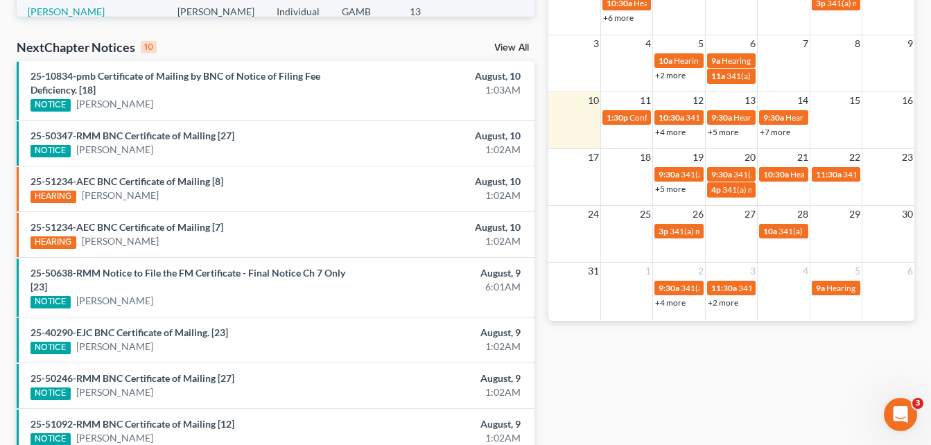
click at [6, 34] on div "Recent Cases 15 View All Name unfold_more expand_more expand_less Attorney unfo…" at bounding box center [465, 112] width 931 height 944
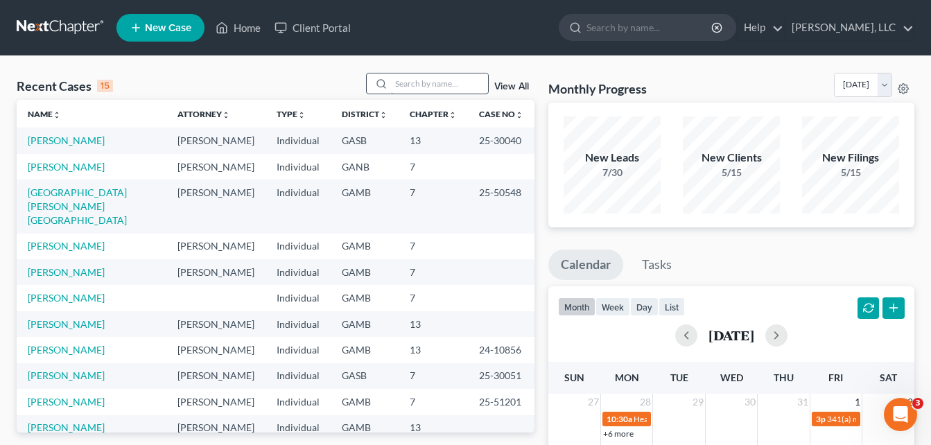
click at [412, 83] on input "search" at bounding box center [439, 84] width 97 height 20
type input "king"
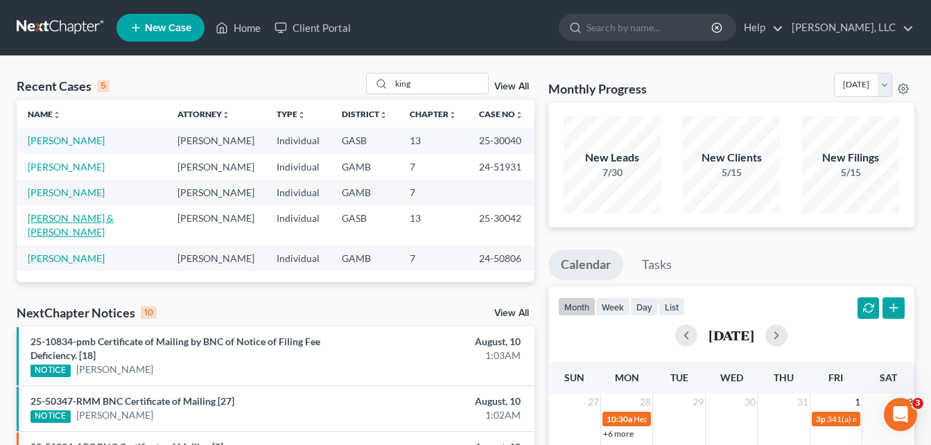
click at [67, 218] on link "[PERSON_NAME] & [PERSON_NAME]" at bounding box center [71, 225] width 86 height 26
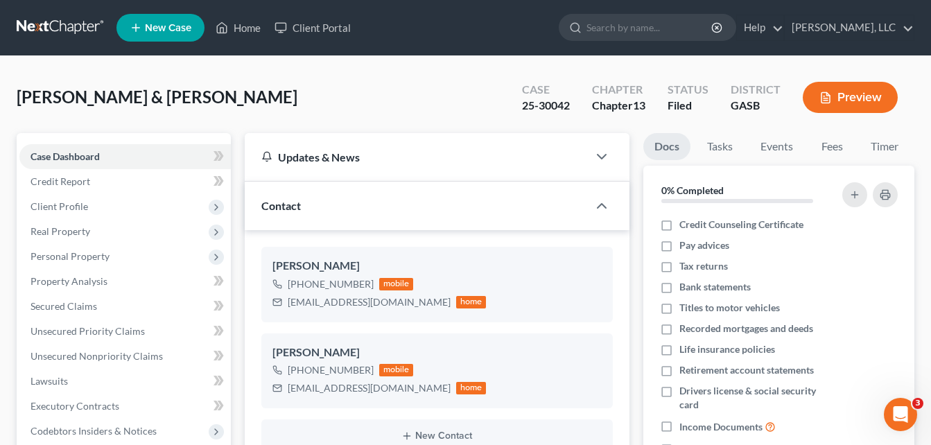
click at [254, 107] on div "[PERSON_NAME] & [PERSON_NAME] Upgraded Case 25-30042 Chapter Chapter 13 Status …" at bounding box center [466, 103] width 898 height 60
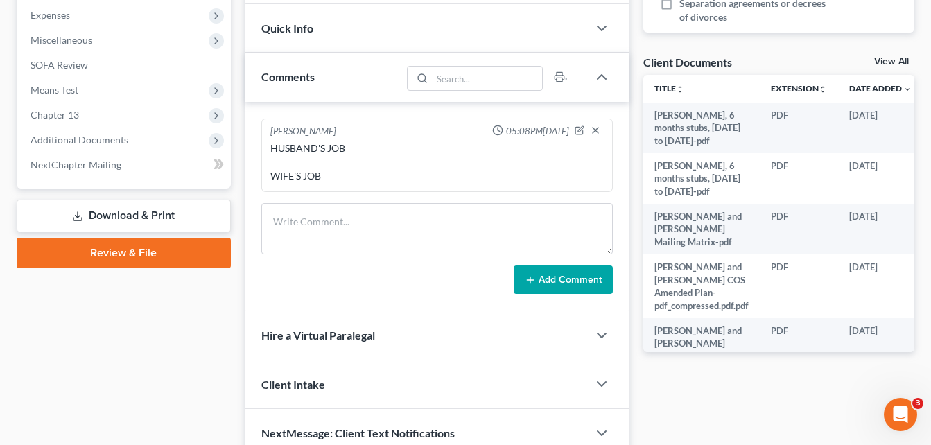
scroll to position [472, 0]
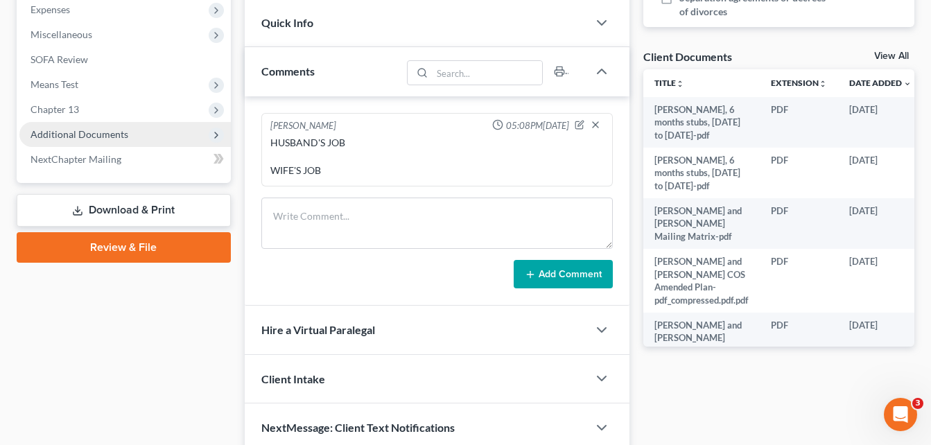
click at [65, 132] on span "Additional Documents" at bounding box center [80, 134] width 98 height 12
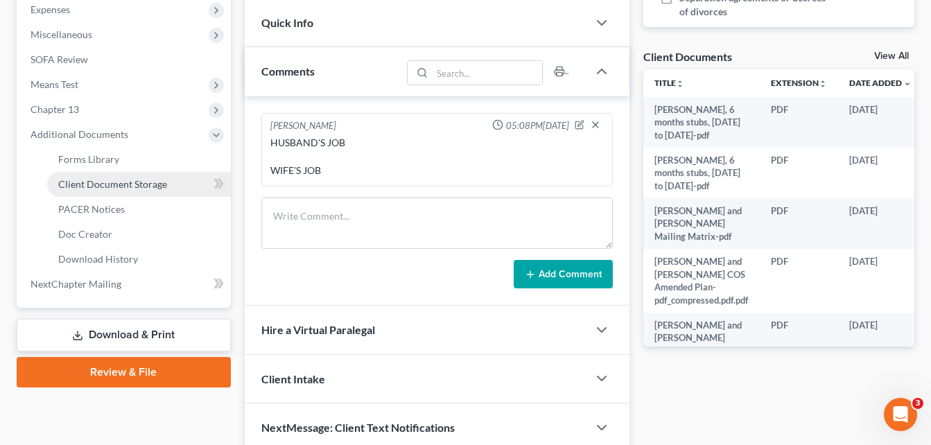
click at [98, 184] on span "Client Document Storage" at bounding box center [112, 184] width 109 height 12
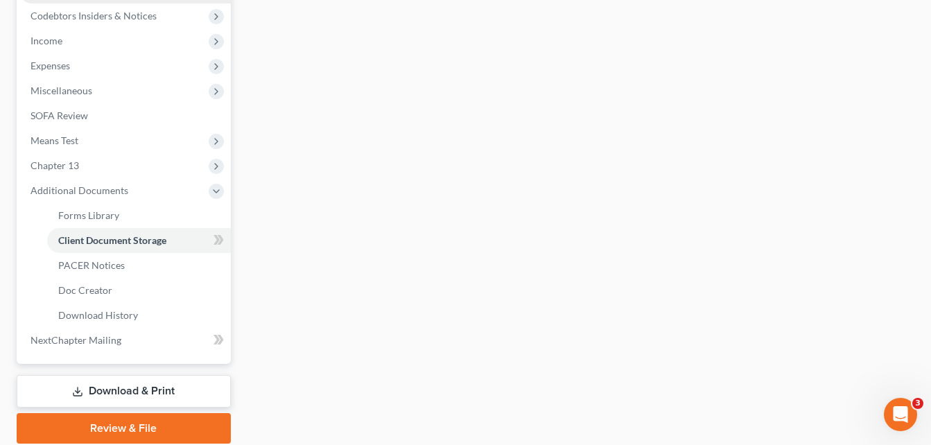
select select "1"
select select "4"
select select "3"
select select "5"
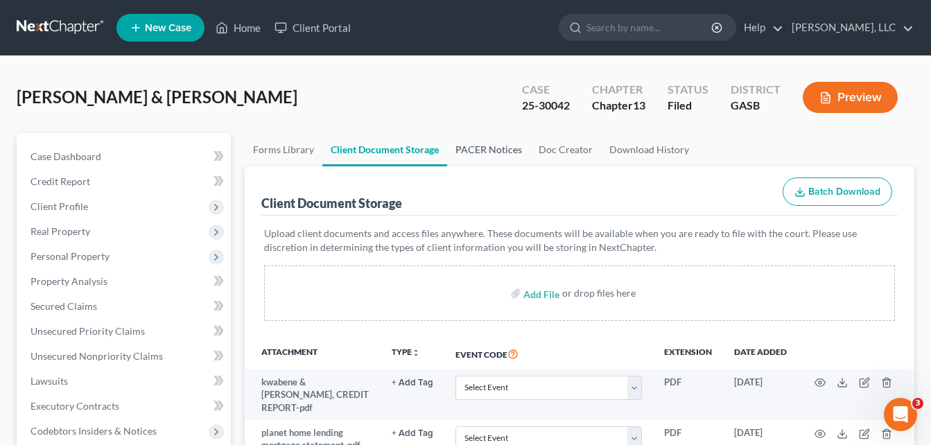
click at [476, 150] on link "PACER Notices" at bounding box center [488, 149] width 83 height 33
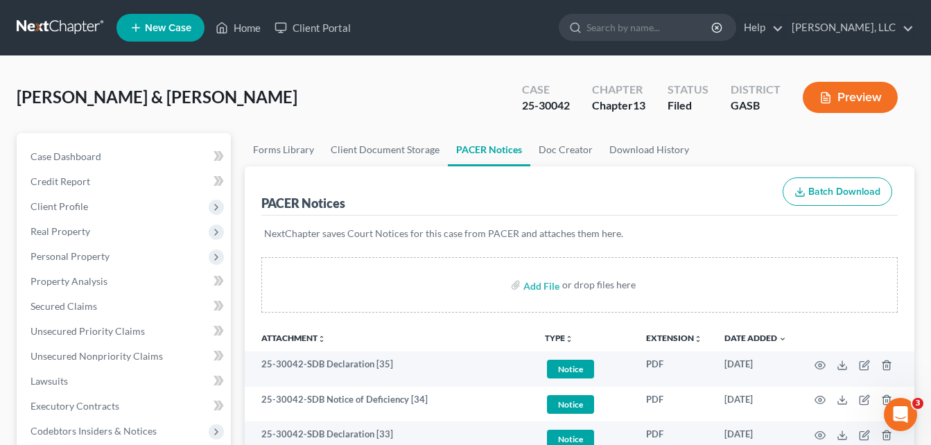
click at [250, 103] on div "[PERSON_NAME] & [PERSON_NAME] Upgraded Case 25-30042 Chapter Chapter 13 Status …" at bounding box center [466, 103] width 898 height 60
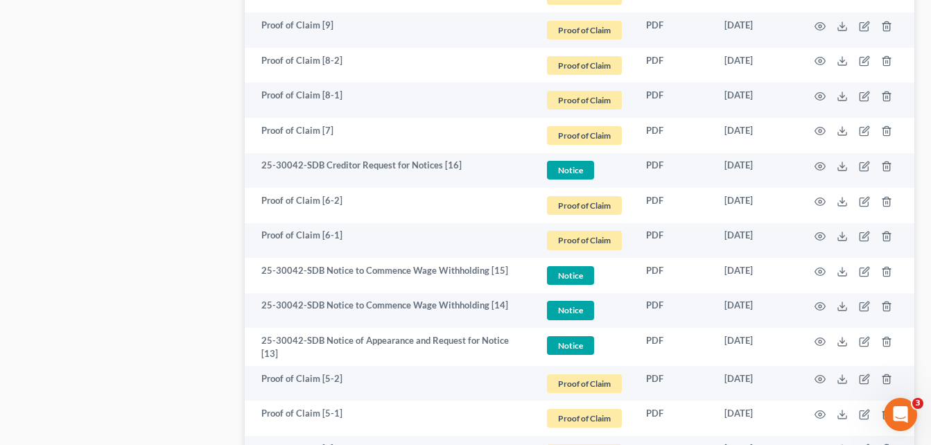
scroll to position [1609, 0]
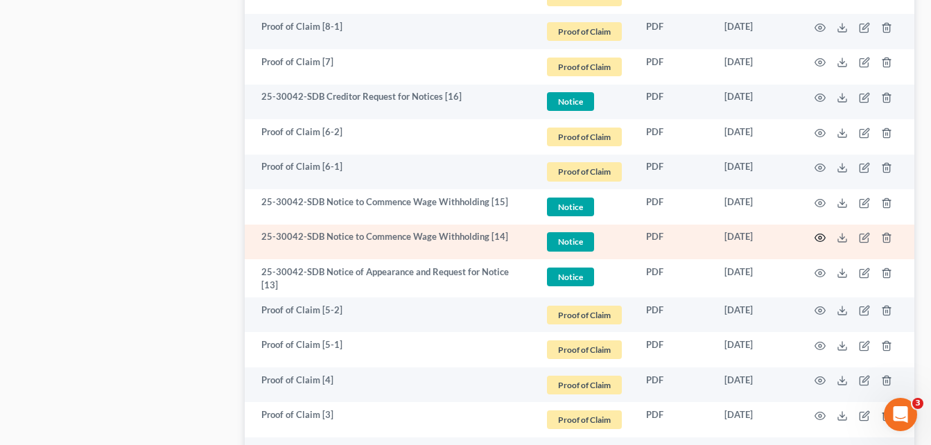
click at [822, 232] on icon "button" at bounding box center [820, 237] width 11 height 11
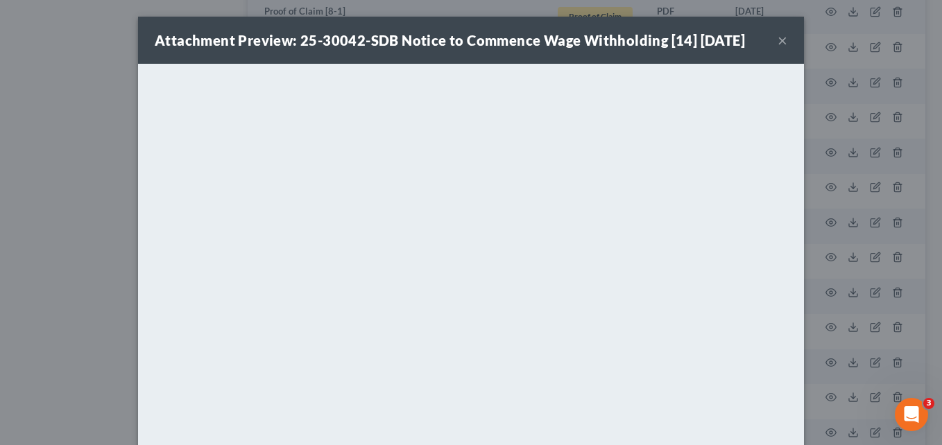
click at [777, 39] on button "×" at bounding box center [782, 40] width 10 height 17
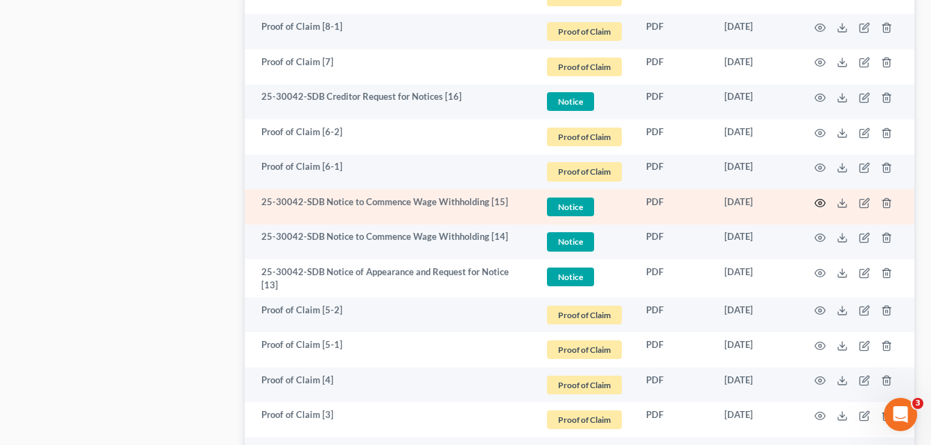
click at [820, 198] on icon "button" at bounding box center [820, 203] width 11 height 11
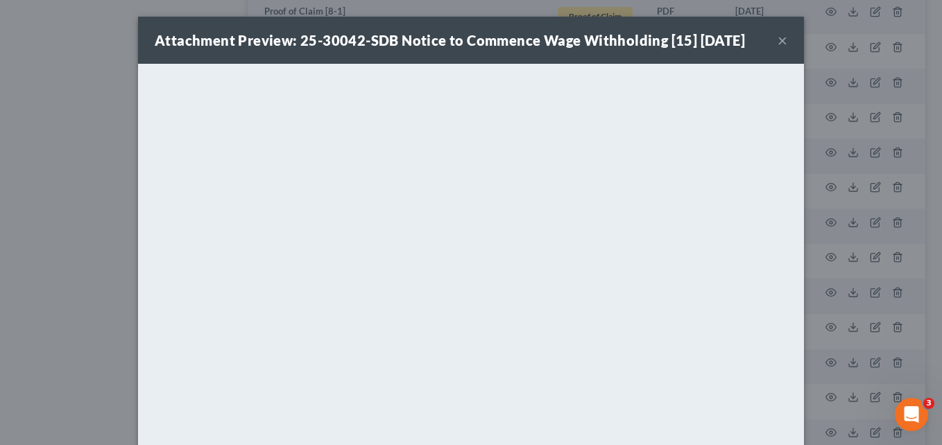
click at [781, 41] on button "×" at bounding box center [782, 40] width 10 height 17
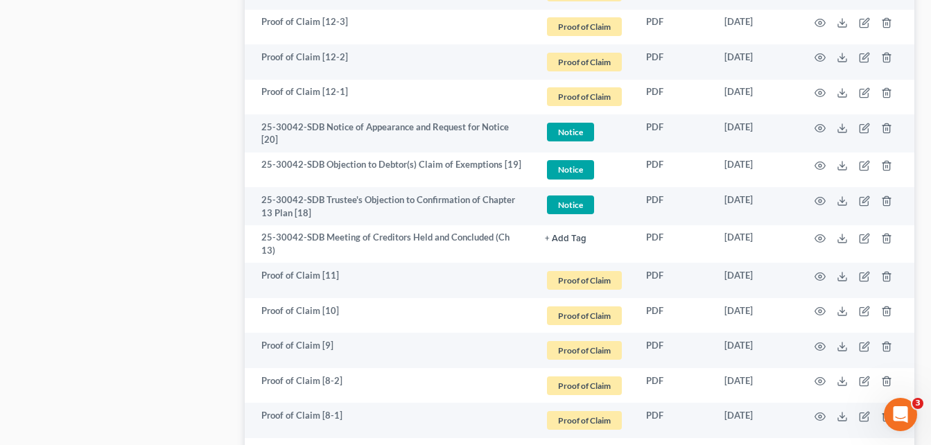
scroll to position [0, 0]
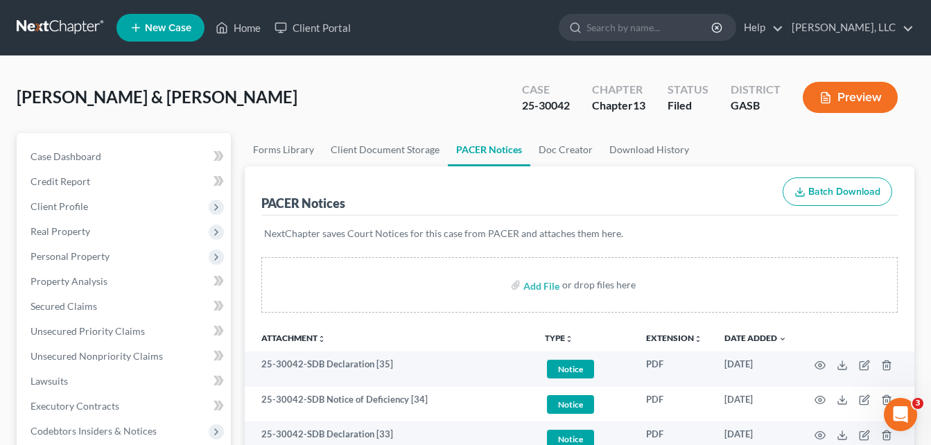
click at [247, 81] on div "[PERSON_NAME] & [PERSON_NAME] Upgraded Case 25-30042 Chapter Chapter 13 Status …" at bounding box center [466, 103] width 898 height 60
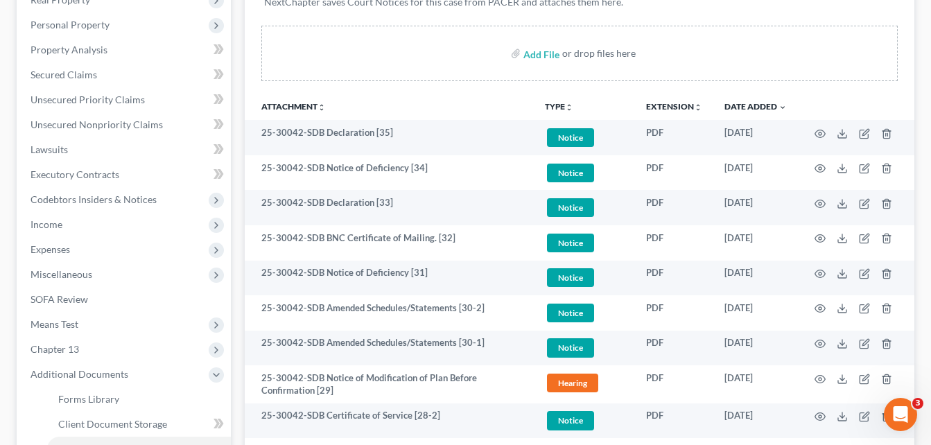
scroll to position [250, 0]
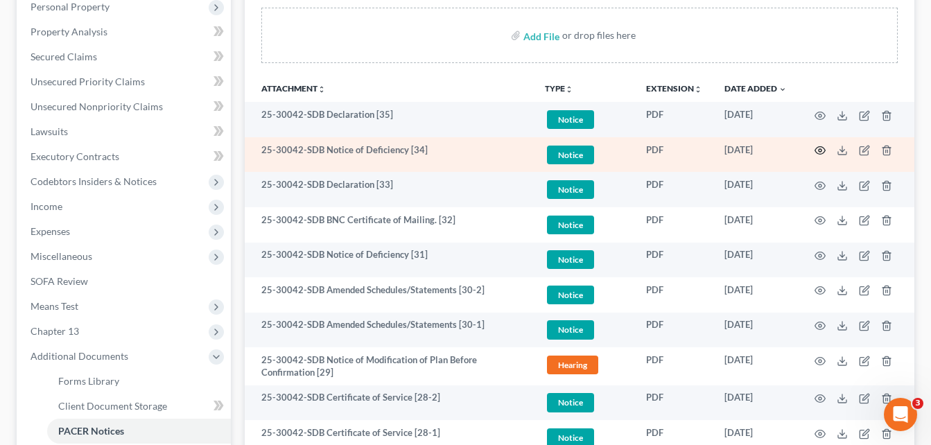
click at [819, 153] on icon "button" at bounding box center [820, 150] width 11 height 11
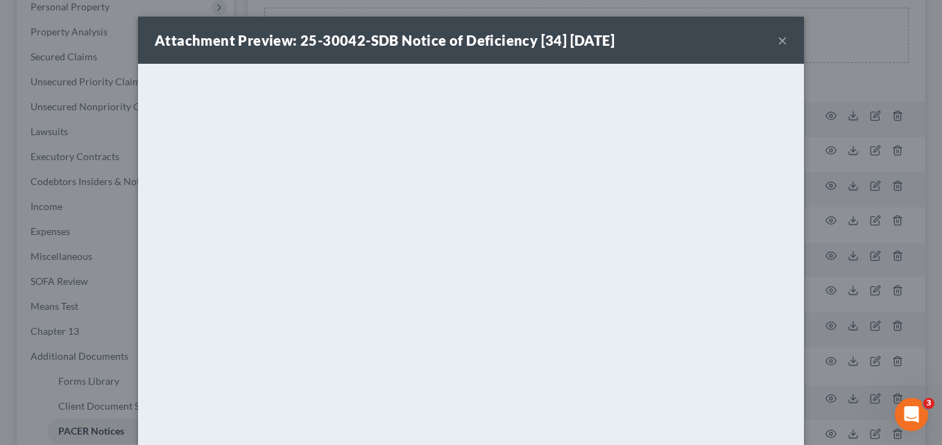
click at [779, 42] on button "×" at bounding box center [782, 40] width 10 height 17
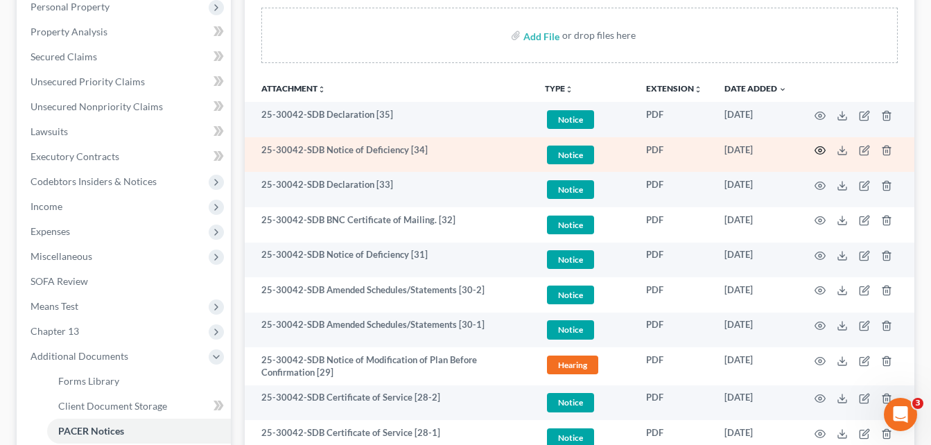
click at [820, 150] on icon "button" at bounding box center [820, 150] width 11 height 11
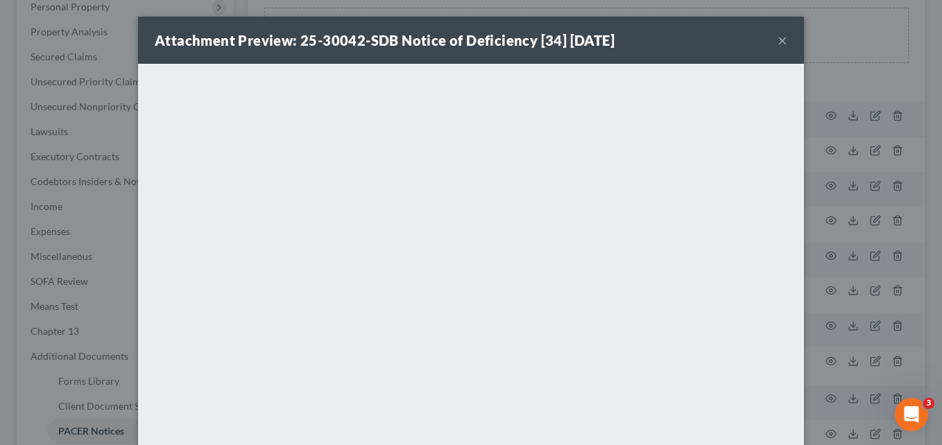
click at [778, 37] on button "×" at bounding box center [782, 40] width 10 height 17
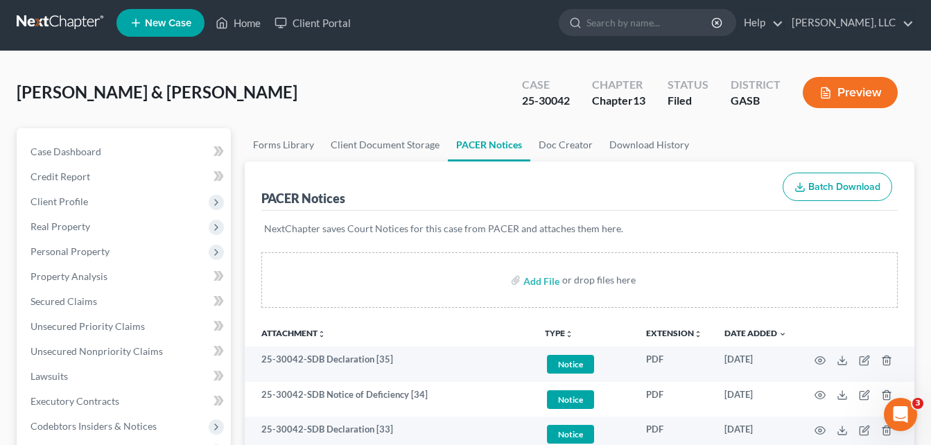
scroll to position [0, 0]
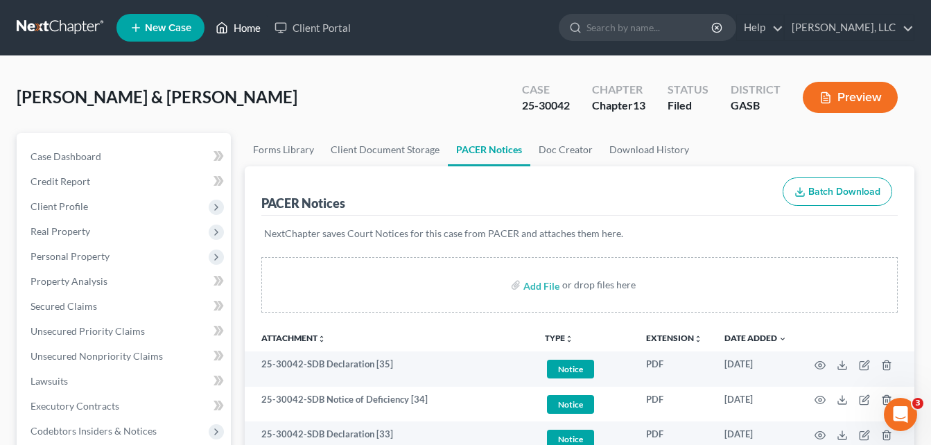
click at [245, 26] on link "Home" at bounding box center [238, 27] width 59 height 25
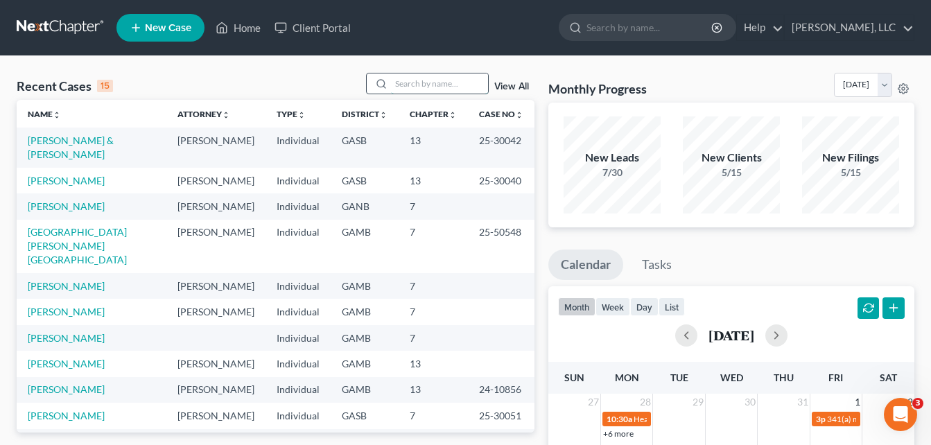
click at [423, 84] on input "search" at bounding box center [439, 84] width 97 height 20
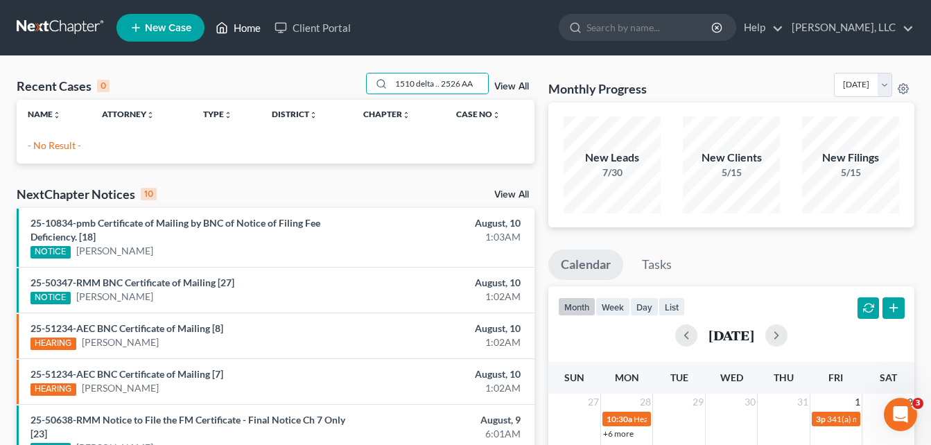
click at [255, 26] on link "Home" at bounding box center [238, 27] width 59 height 25
click at [261, 28] on link "Home" at bounding box center [238, 27] width 59 height 25
drag, startPoint x: 543, startPoint y: 135, endPoint x: 538, endPoint y: 126, distance: 9.6
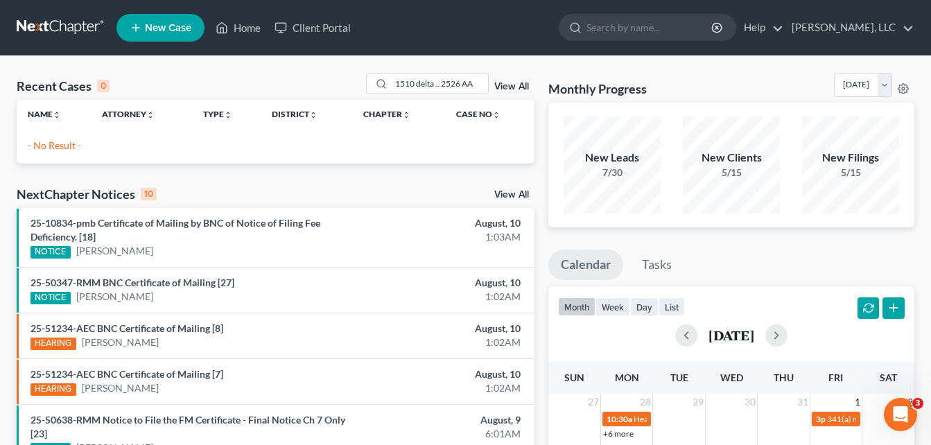
click at [538, 126] on div "Recent Cases 0 1510 delta .. 2526 AA View All Name unfold_more expand_more expa…" at bounding box center [276, 416] width 532 height 686
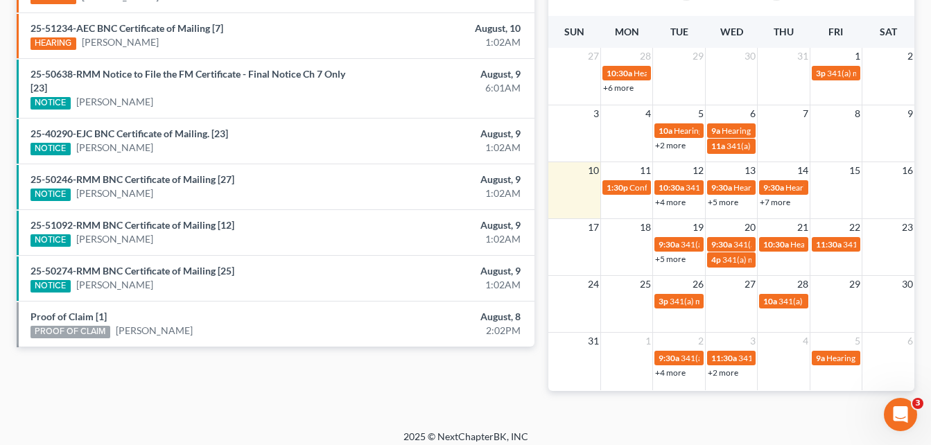
scroll to position [356, 0]
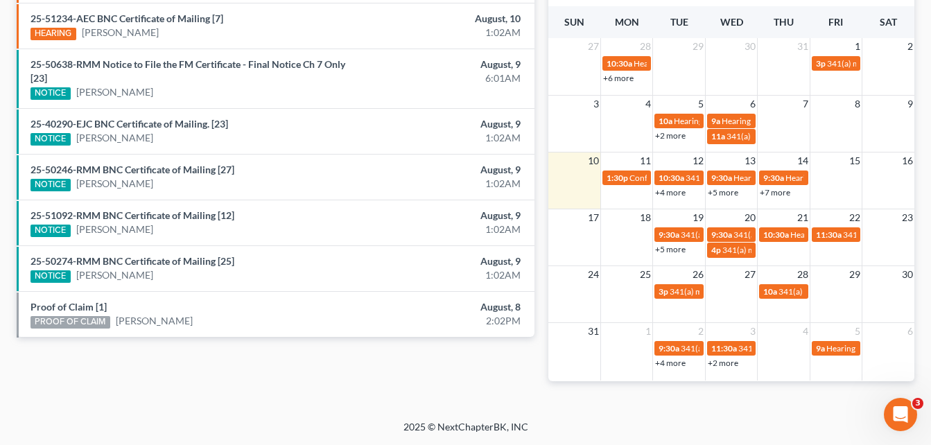
click at [777, 198] on div "+7 more" at bounding box center [783, 192] width 51 height 14
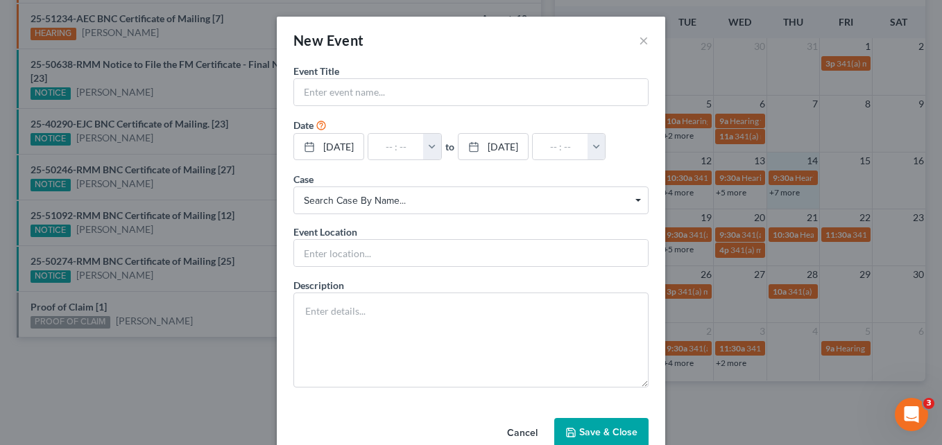
click at [777, 192] on div "New Event × Event Title * Date [DATE] close Date [DATE] Time 12:00 AM chevron_l…" at bounding box center [471, 222] width 942 height 445
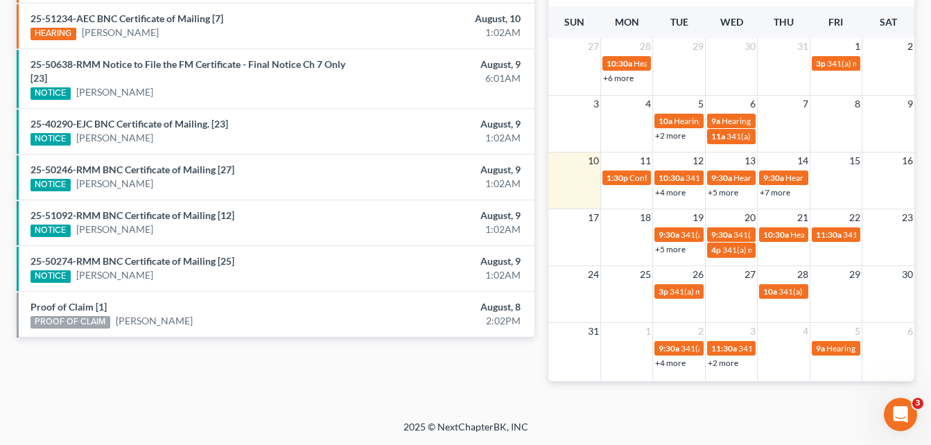
click at [783, 188] on link "+7 more" at bounding box center [775, 192] width 31 height 10
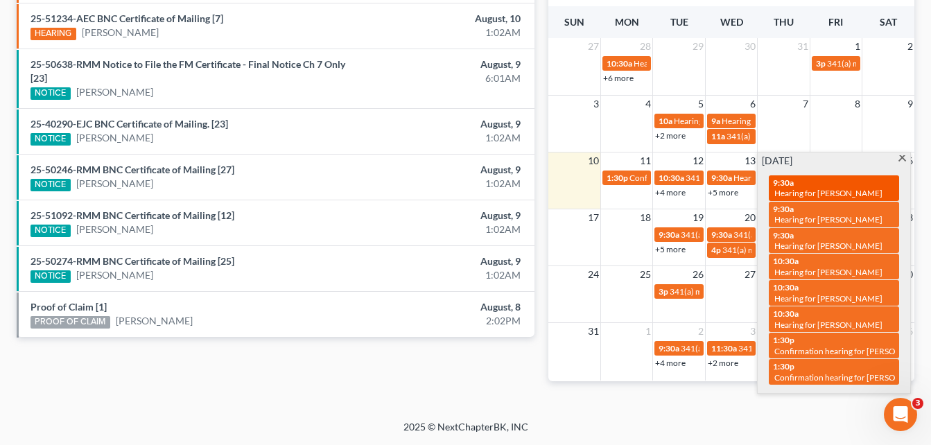
click at [847, 183] on div "9:30a Hearing for [PERSON_NAME]" at bounding box center [834, 188] width 122 height 21
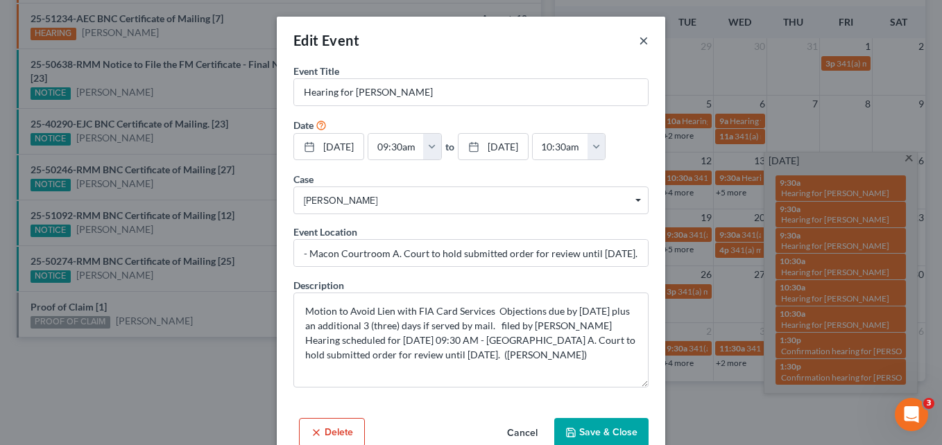
click at [639, 44] on button "×" at bounding box center [644, 40] width 10 height 17
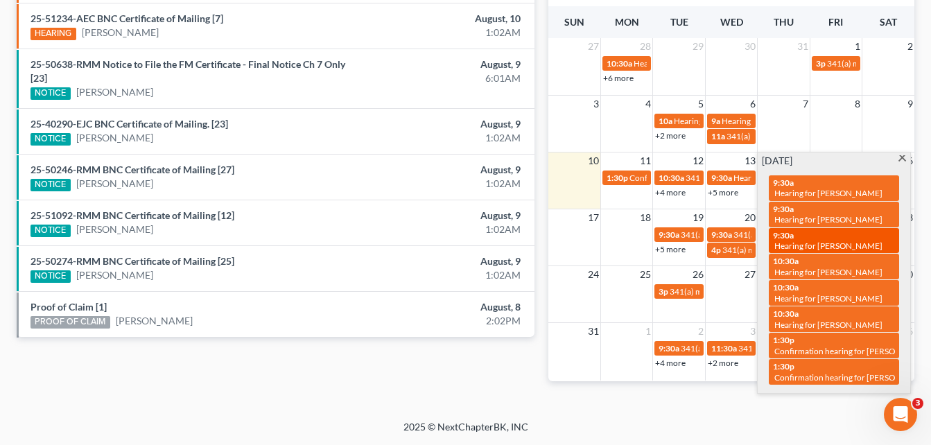
click at [831, 248] on span "Hearing for [PERSON_NAME]" at bounding box center [829, 246] width 108 height 10
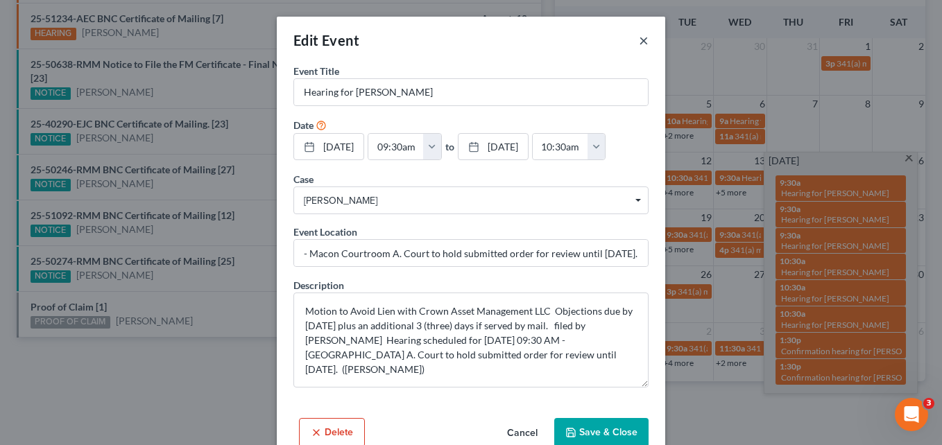
click at [639, 40] on button "×" at bounding box center [644, 40] width 10 height 17
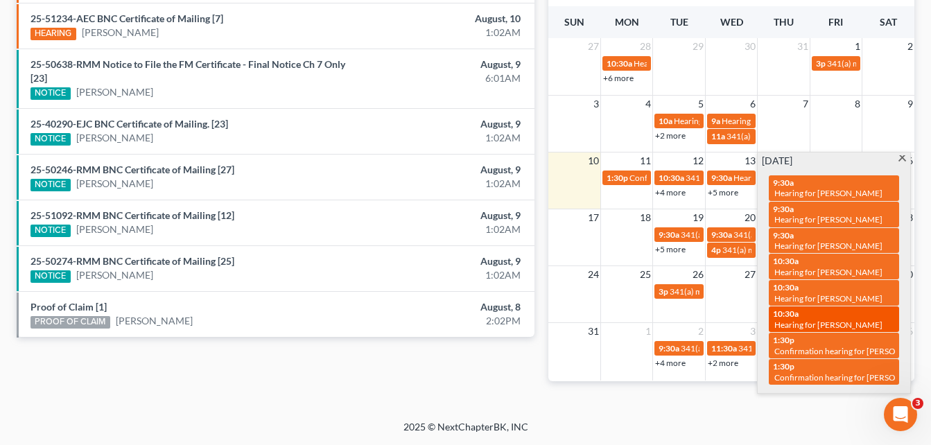
drag, startPoint x: 844, startPoint y: 290, endPoint x: 830, endPoint y: 300, distance: 17.3
click at [830, 320] on span "Hearing for [PERSON_NAME]" at bounding box center [829, 325] width 108 height 10
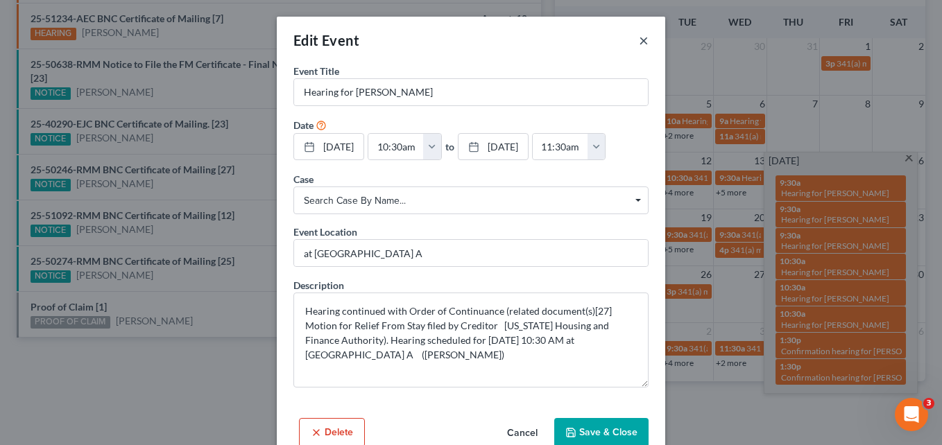
click at [639, 44] on button "×" at bounding box center [644, 40] width 10 height 17
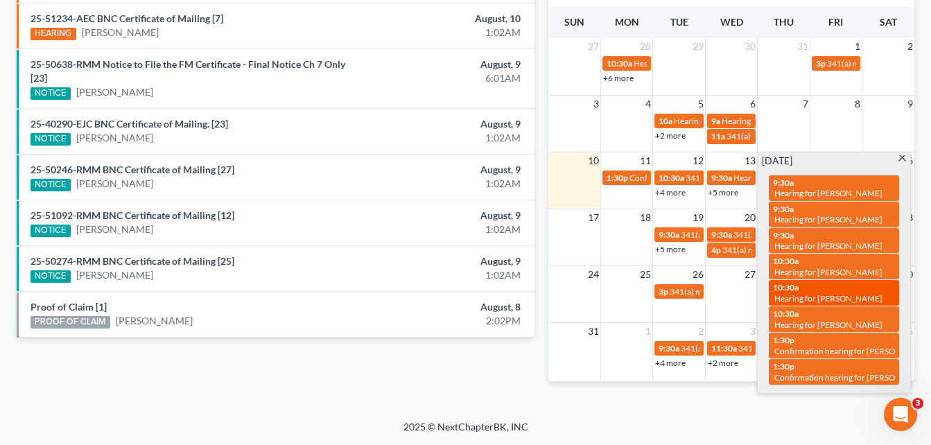
click at [813, 293] on span "Hearing for [PERSON_NAME]" at bounding box center [829, 298] width 108 height 10
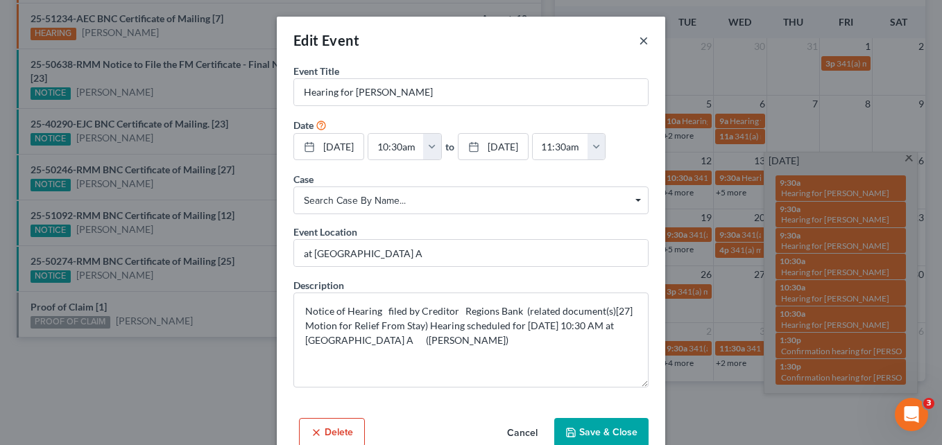
click at [640, 40] on button "×" at bounding box center [644, 40] width 10 height 17
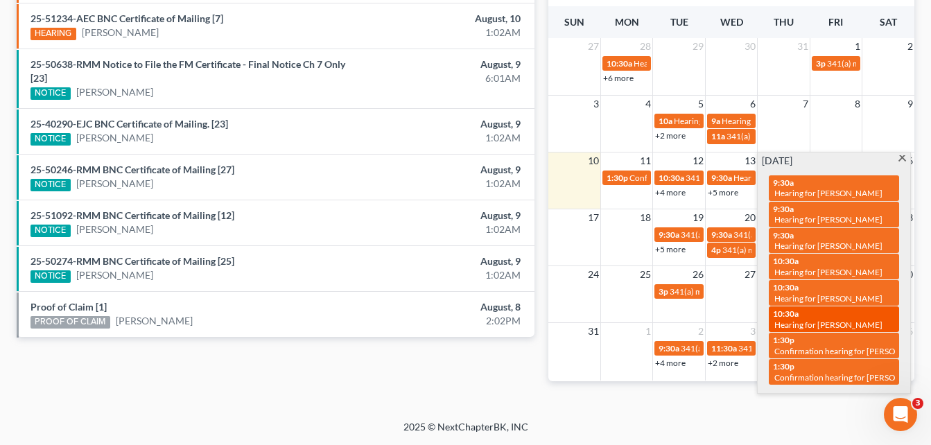
click at [818, 320] on span "Hearing for [PERSON_NAME]" at bounding box center [829, 325] width 108 height 10
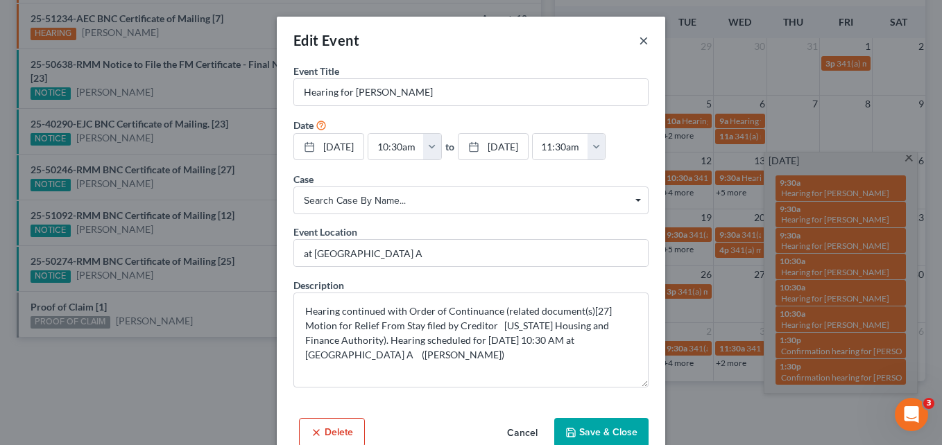
click at [639, 41] on button "×" at bounding box center [644, 40] width 10 height 17
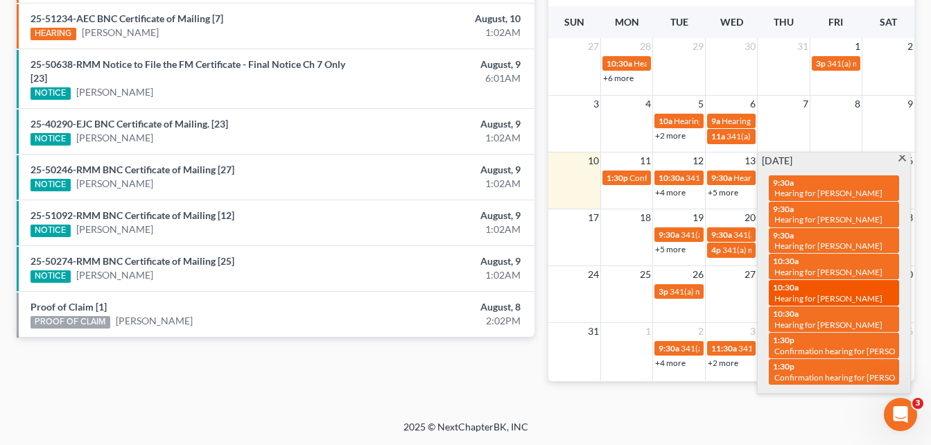
click at [855, 293] on span "Hearing for [PERSON_NAME]" at bounding box center [829, 298] width 108 height 10
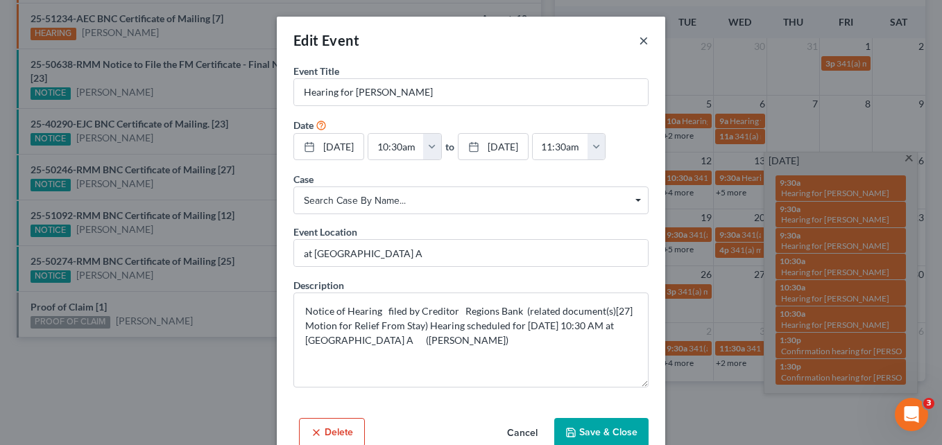
click at [639, 41] on button "×" at bounding box center [644, 40] width 10 height 17
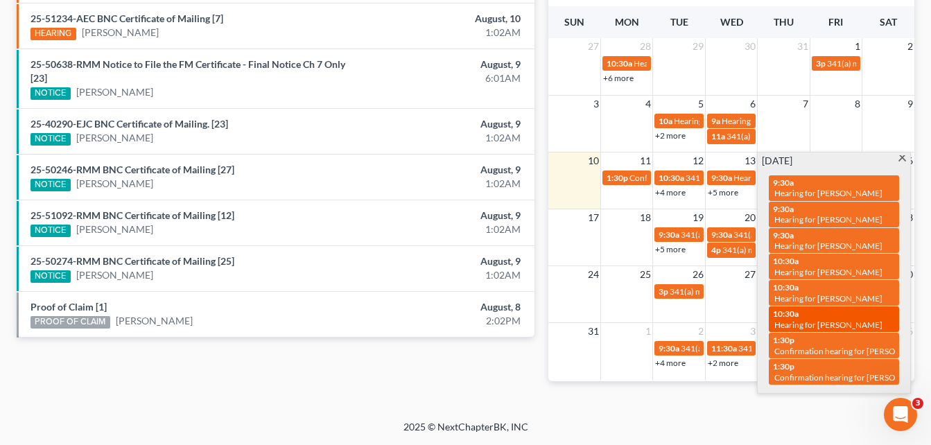
click at [843, 320] on span "Hearing for [PERSON_NAME]" at bounding box center [829, 325] width 108 height 10
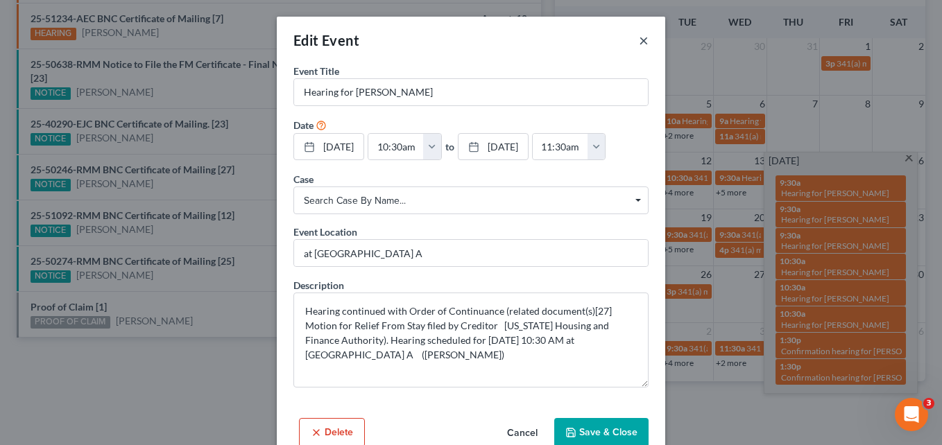
click at [640, 40] on button "×" at bounding box center [644, 40] width 10 height 17
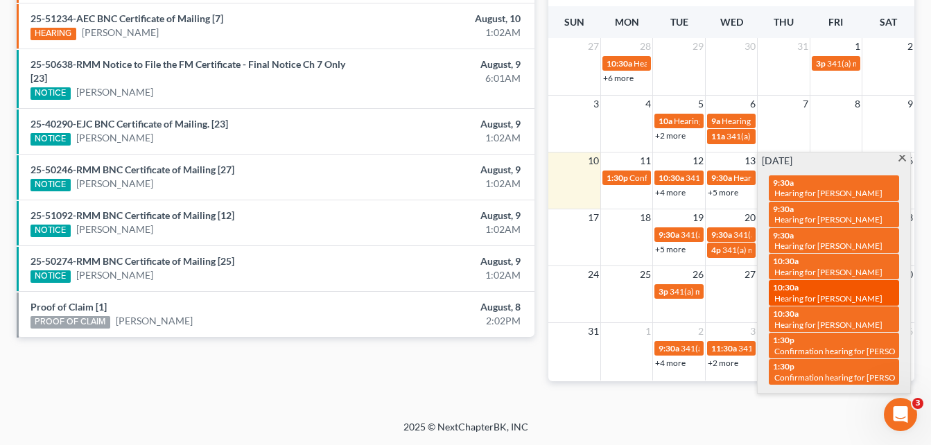
click at [786, 293] on span "Hearing for [PERSON_NAME]" at bounding box center [829, 298] width 108 height 10
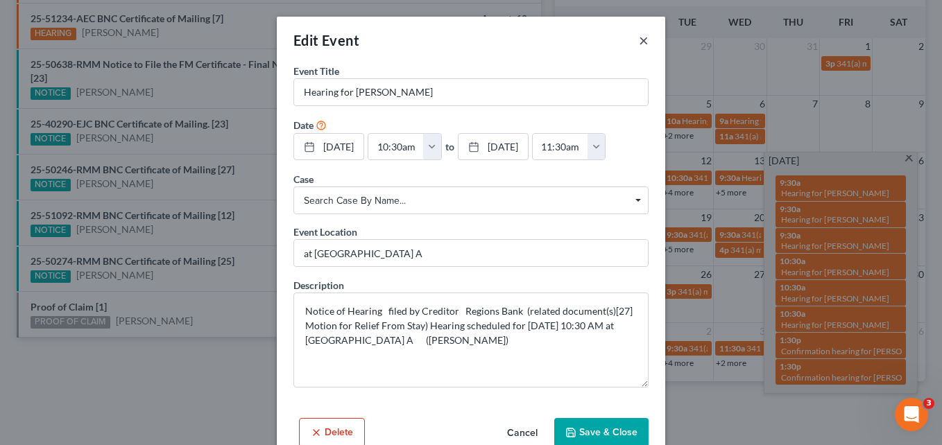
click at [639, 42] on button "×" at bounding box center [644, 40] width 10 height 17
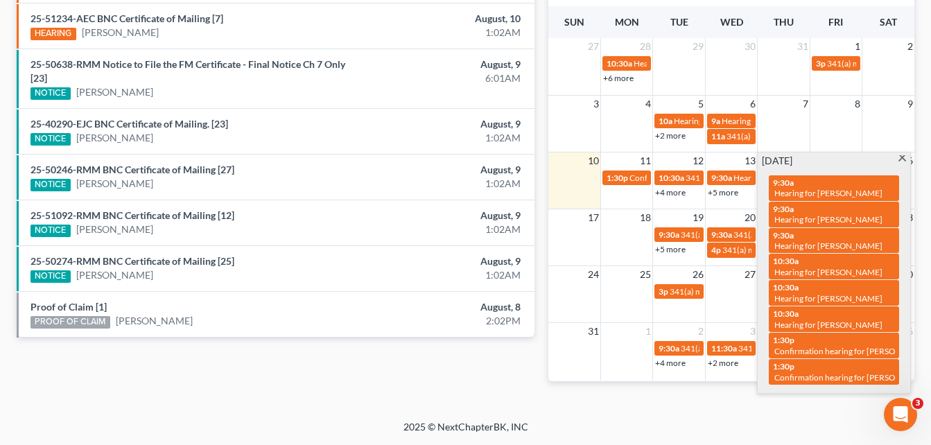
click at [545, 60] on div "Monthly Progress Bankruptcy Bankruptcy [DATE] [DATE] [DATE] [DATE] [DATE] [DATE…" at bounding box center [732, 60] width 380 height 686
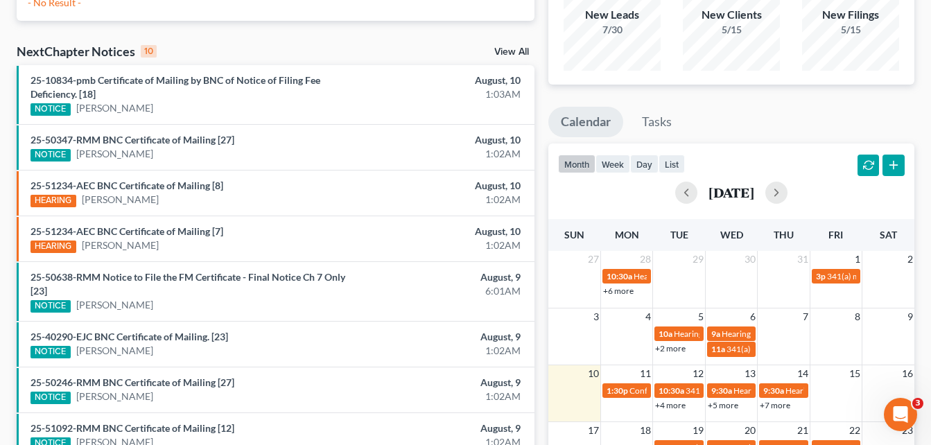
scroll to position [0, 0]
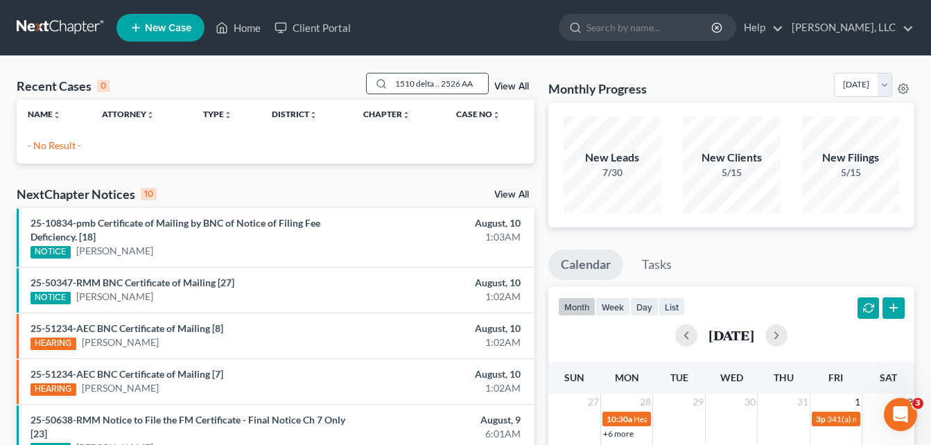
click at [470, 83] on input "1510 delta .. 2526 AA" at bounding box center [439, 84] width 97 height 20
type input "1"
type input "P"
click at [540, 67] on div "Recent Cases 0 [PERSON_NAME] View All Name unfold_more expand_more expand_less …" at bounding box center [465, 416] width 931 height 720
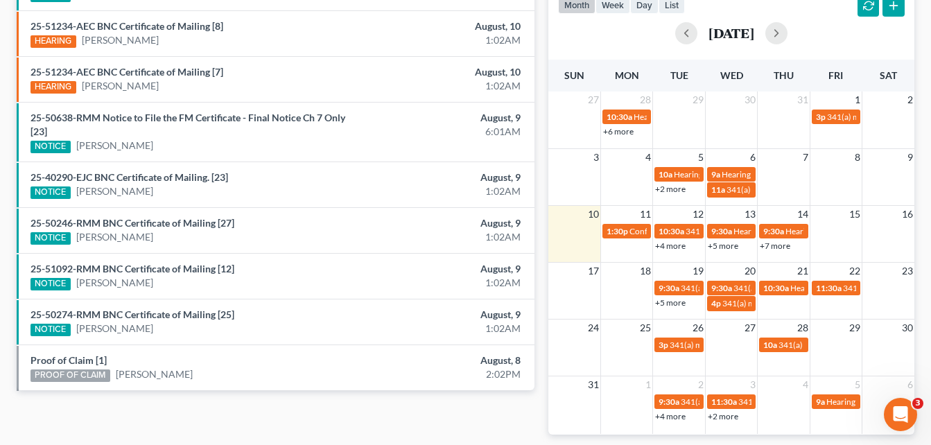
scroll to position [305, 0]
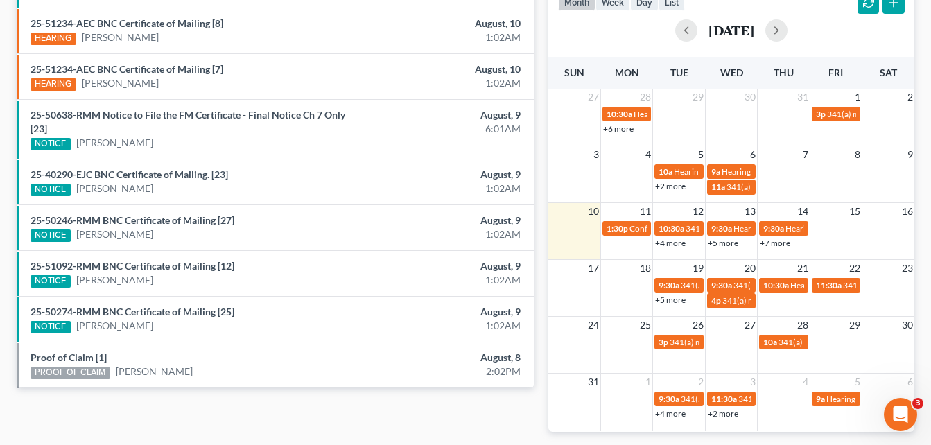
click at [668, 244] on link "+4 more" at bounding box center [670, 243] width 31 height 10
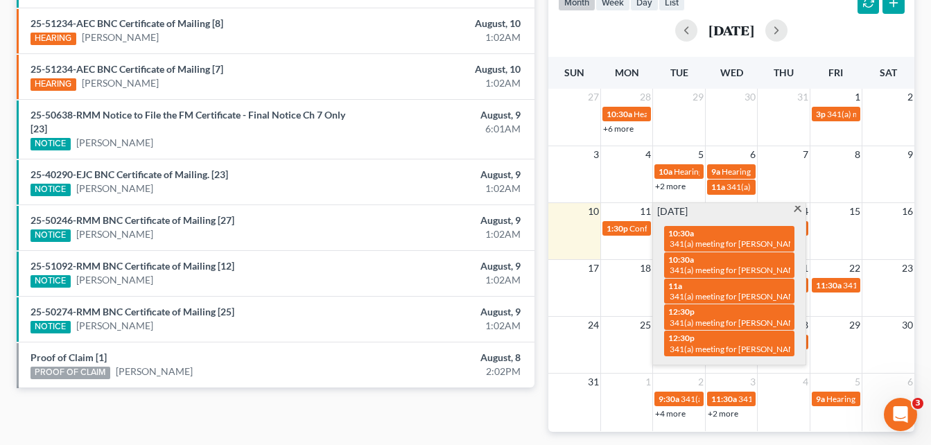
click at [795, 209] on span at bounding box center [798, 210] width 10 height 9
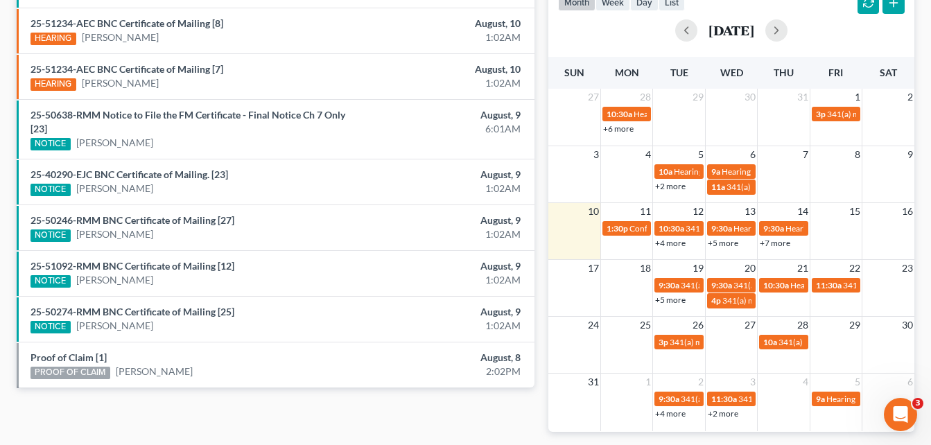
click at [734, 241] on link "+5 more" at bounding box center [723, 243] width 31 height 10
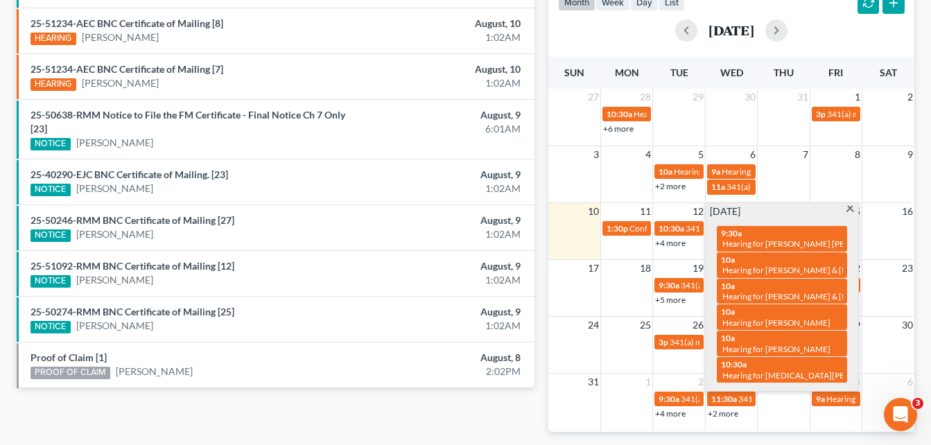
click at [9, 94] on div "Recent Cases 0 [PERSON_NAME] View All Name unfold_more expand_more expand_less …" at bounding box center [465, 111] width 931 height 720
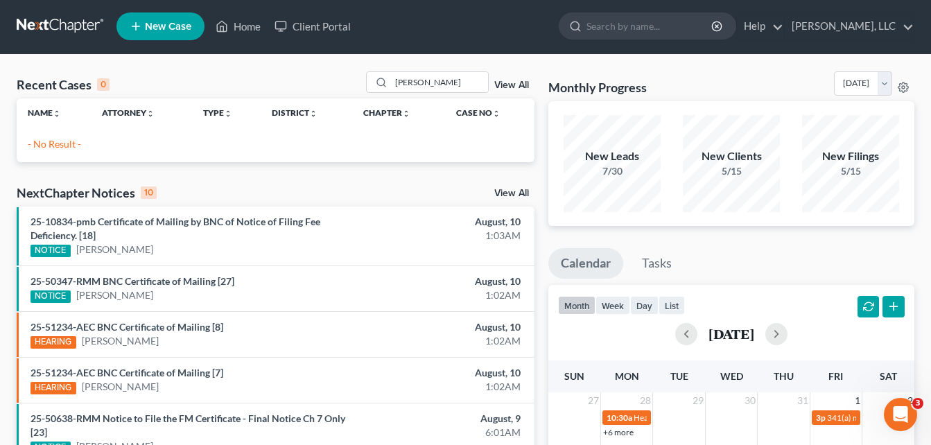
scroll to position [0, 0]
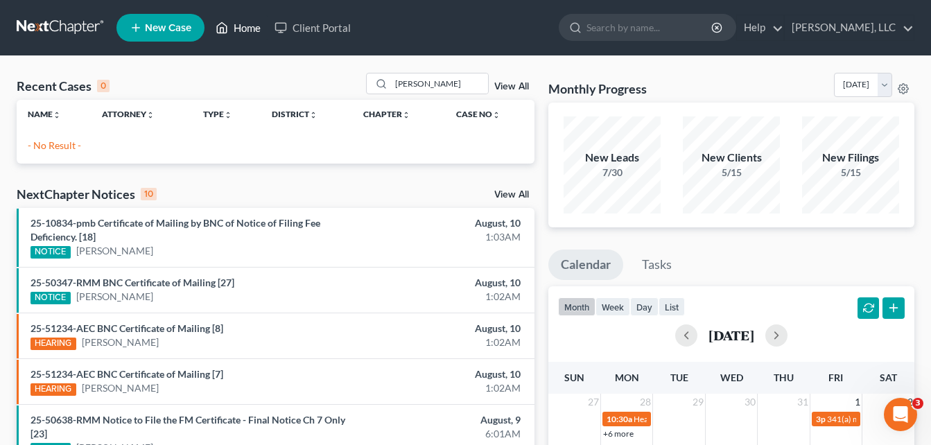
click at [244, 30] on link "Home" at bounding box center [238, 27] width 59 height 25
click at [543, 96] on div "Monthly Progress Bankruptcy Bankruptcy [DATE] [DATE] [DATE] [DATE] [DATE] [DATE…" at bounding box center [732, 416] width 380 height 686
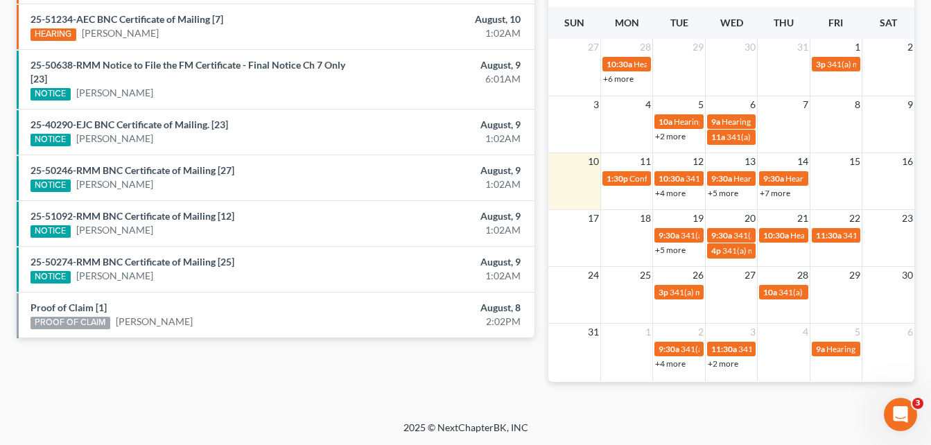
scroll to position [356, 0]
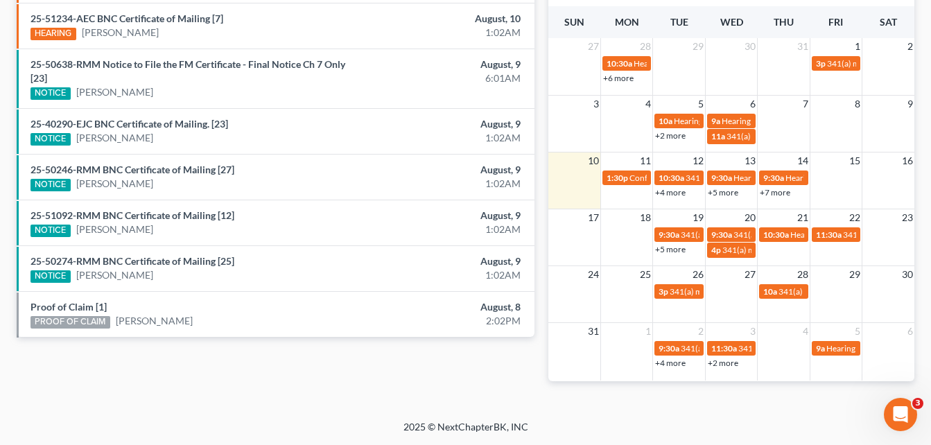
click at [775, 196] on link "+7 more" at bounding box center [775, 192] width 31 height 10
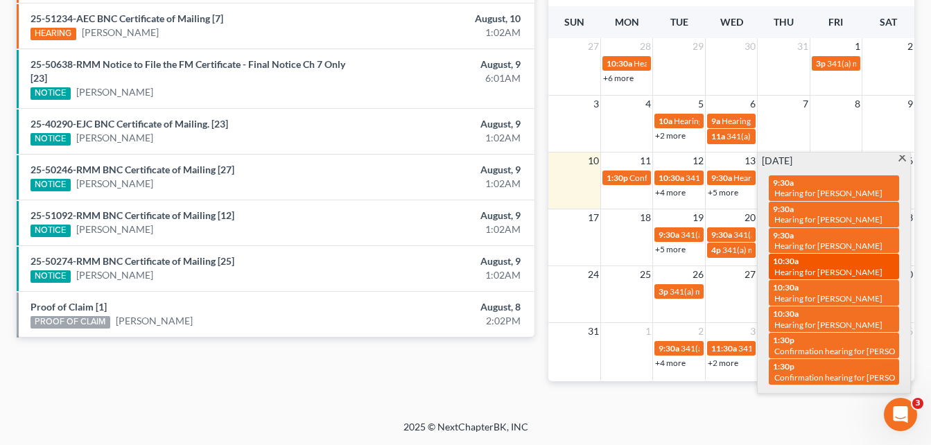
click at [822, 268] on span "Hearing for [PERSON_NAME]" at bounding box center [829, 272] width 108 height 10
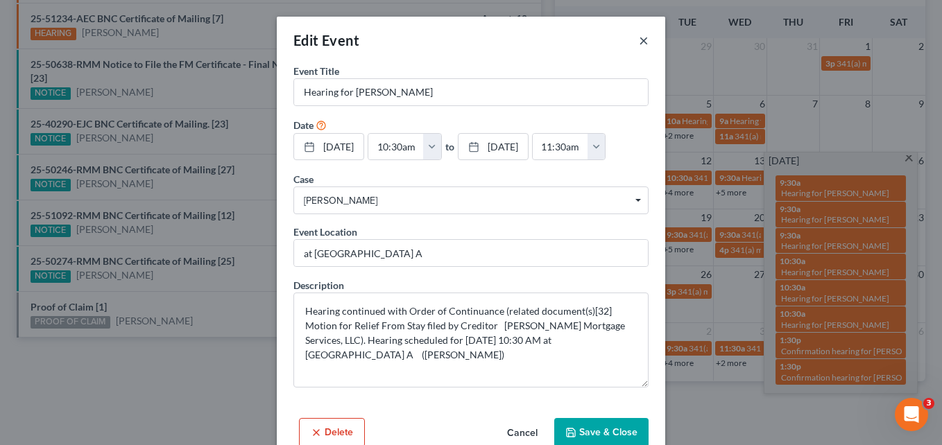
click at [643, 46] on button "×" at bounding box center [644, 40] width 10 height 17
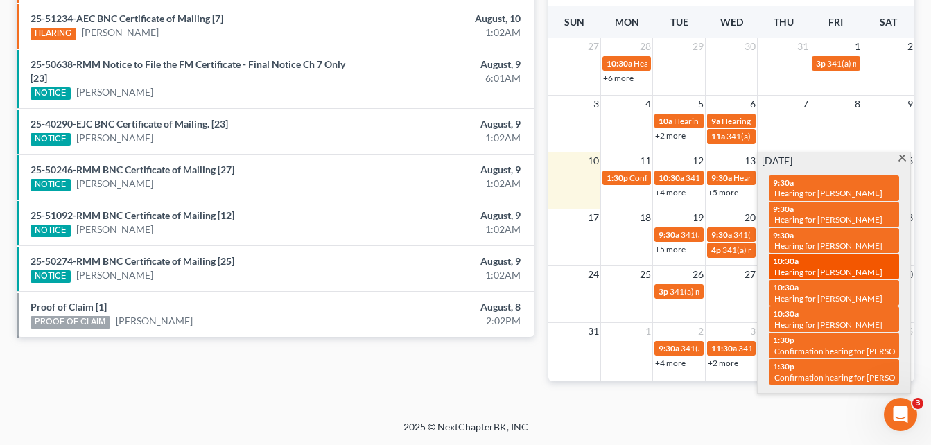
click at [826, 271] on span "Hearing for [PERSON_NAME]" at bounding box center [829, 272] width 108 height 10
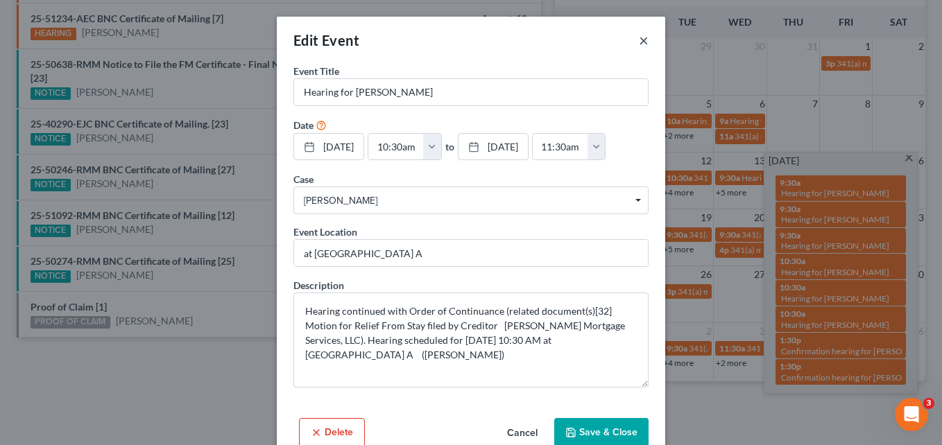
click at [639, 41] on button "×" at bounding box center [644, 40] width 10 height 17
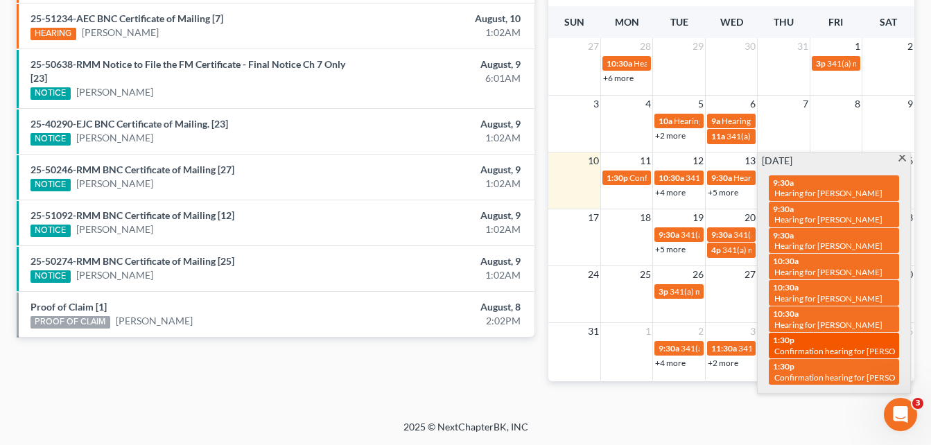
click at [833, 346] on span "Confirmation hearing for [PERSON_NAME]" at bounding box center [853, 351] width 157 height 10
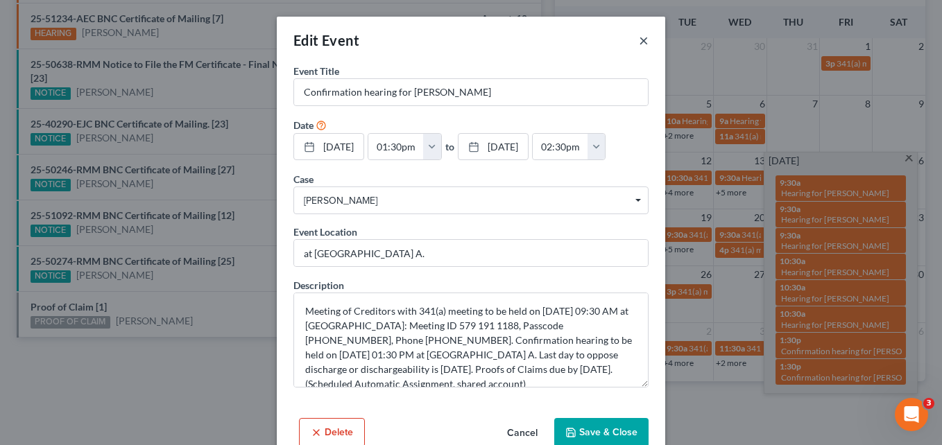
click at [639, 44] on button "×" at bounding box center [644, 40] width 10 height 17
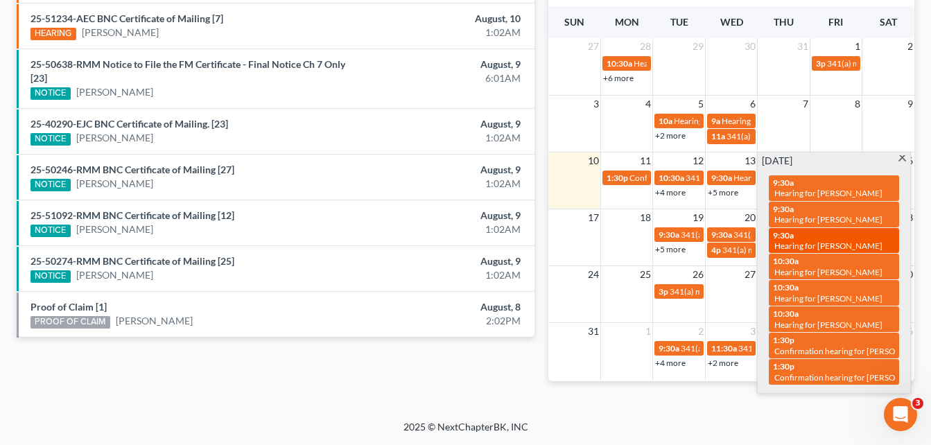
click at [845, 248] on span "Hearing for [PERSON_NAME]" at bounding box center [829, 246] width 108 height 10
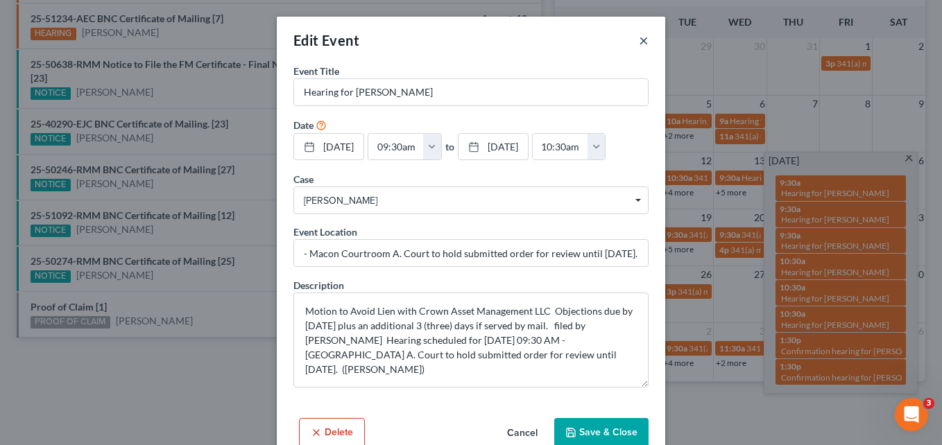
click at [641, 44] on button "×" at bounding box center [644, 40] width 10 height 17
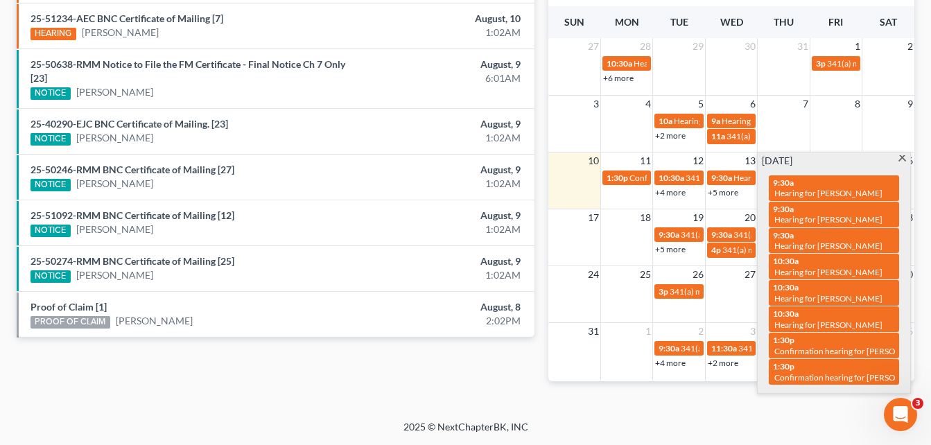
click at [901, 160] on span at bounding box center [902, 159] width 10 height 9
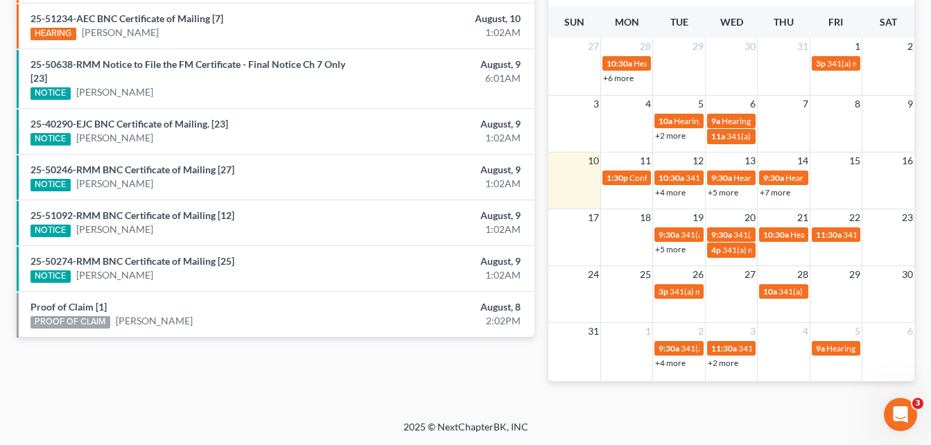
click at [538, 54] on div "Recent Cases 0 [PERSON_NAME] View All Name unfold_more expand_more expand_less …" at bounding box center [276, 60] width 532 height 686
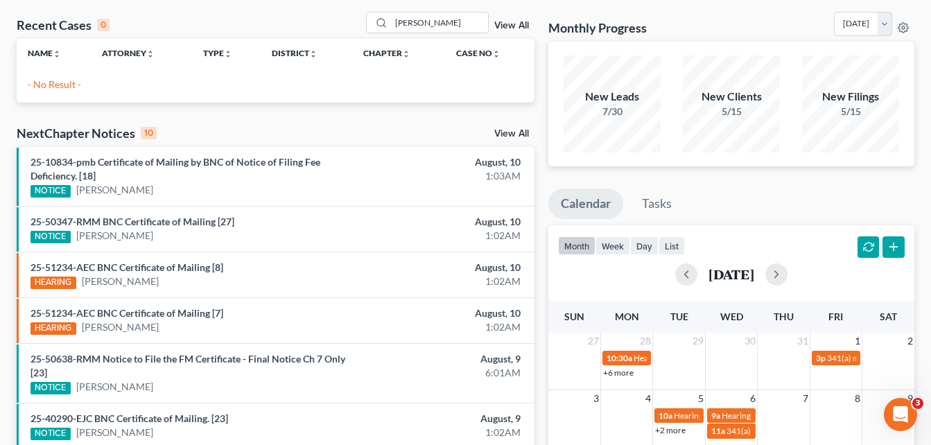
scroll to position [0, 0]
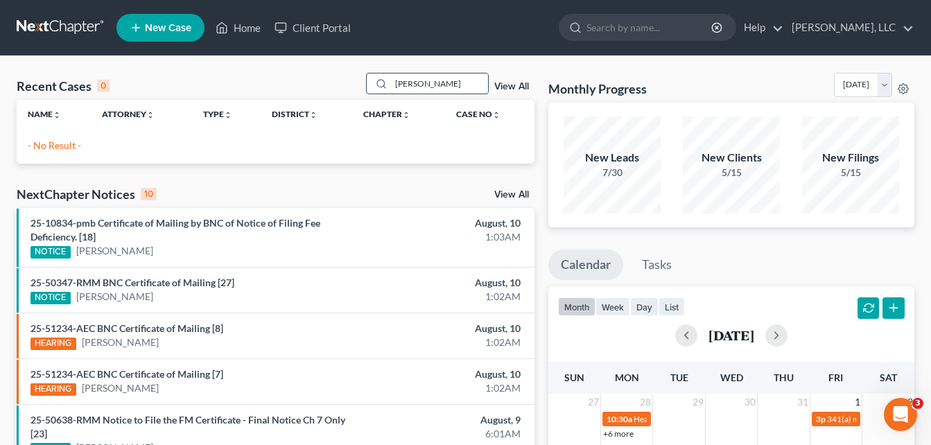
click at [438, 78] on input "[PERSON_NAME]" at bounding box center [439, 84] width 97 height 20
type input "O"
